Goal: Complete application form

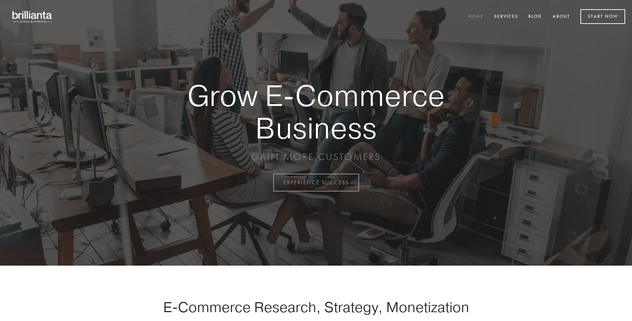
scroll to position [1794, 0]
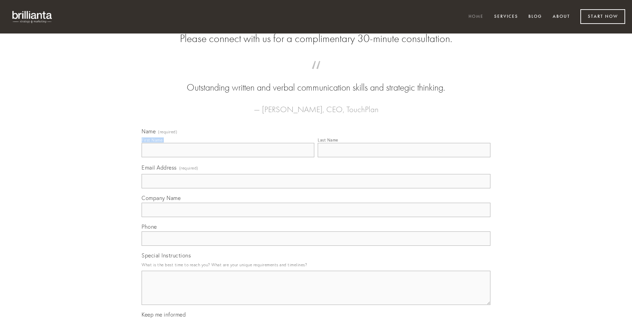
type input "[PERSON_NAME]"
click at [404, 157] on input "Last Name" at bounding box center [404, 150] width 173 height 14
type input "[PERSON_NAME]"
click at [316, 189] on input "Email Address (required)" at bounding box center [316, 181] width 349 height 14
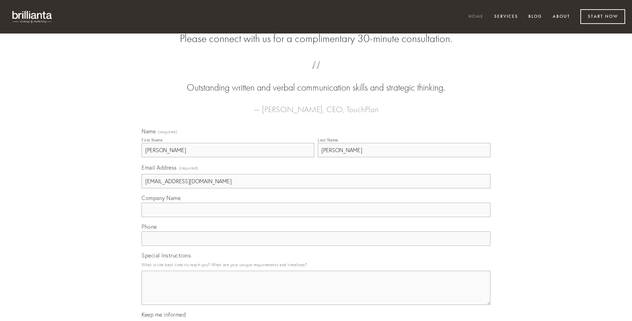
type input "[EMAIL_ADDRESS][DOMAIN_NAME]"
click at [316, 217] on input "Company Name" at bounding box center [316, 210] width 349 height 14
type input "patrocinor"
click at [316, 246] on input "text" at bounding box center [316, 239] width 349 height 14
click at [316, 294] on textarea "Special Instructions" at bounding box center [316, 288] width 349 height 34
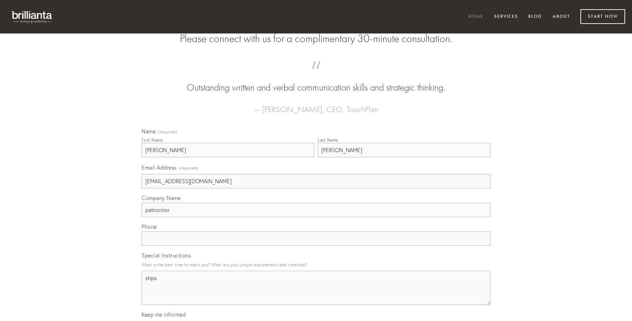
type textarea "stips"
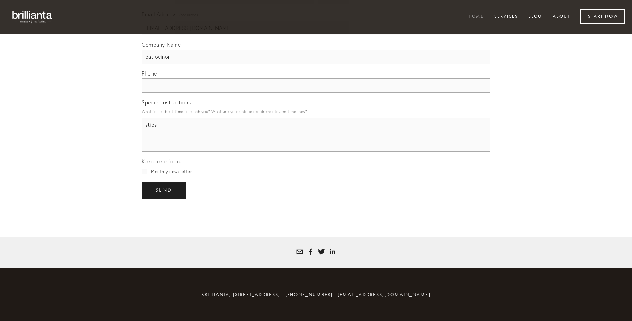
click at [164, 190] on span "send" at bounding box center [163, 190] width 17 height 6
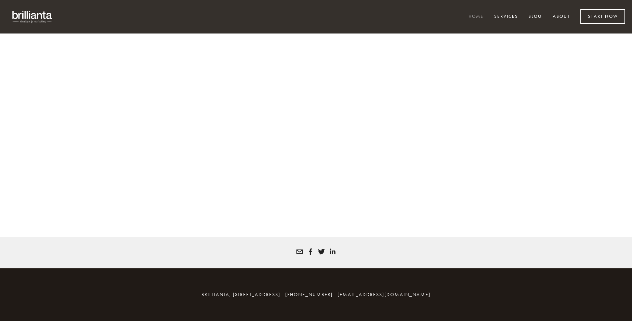
scroll to position [1785, 0]
